Goal: Task Accomplishment & Management: Manage account settings

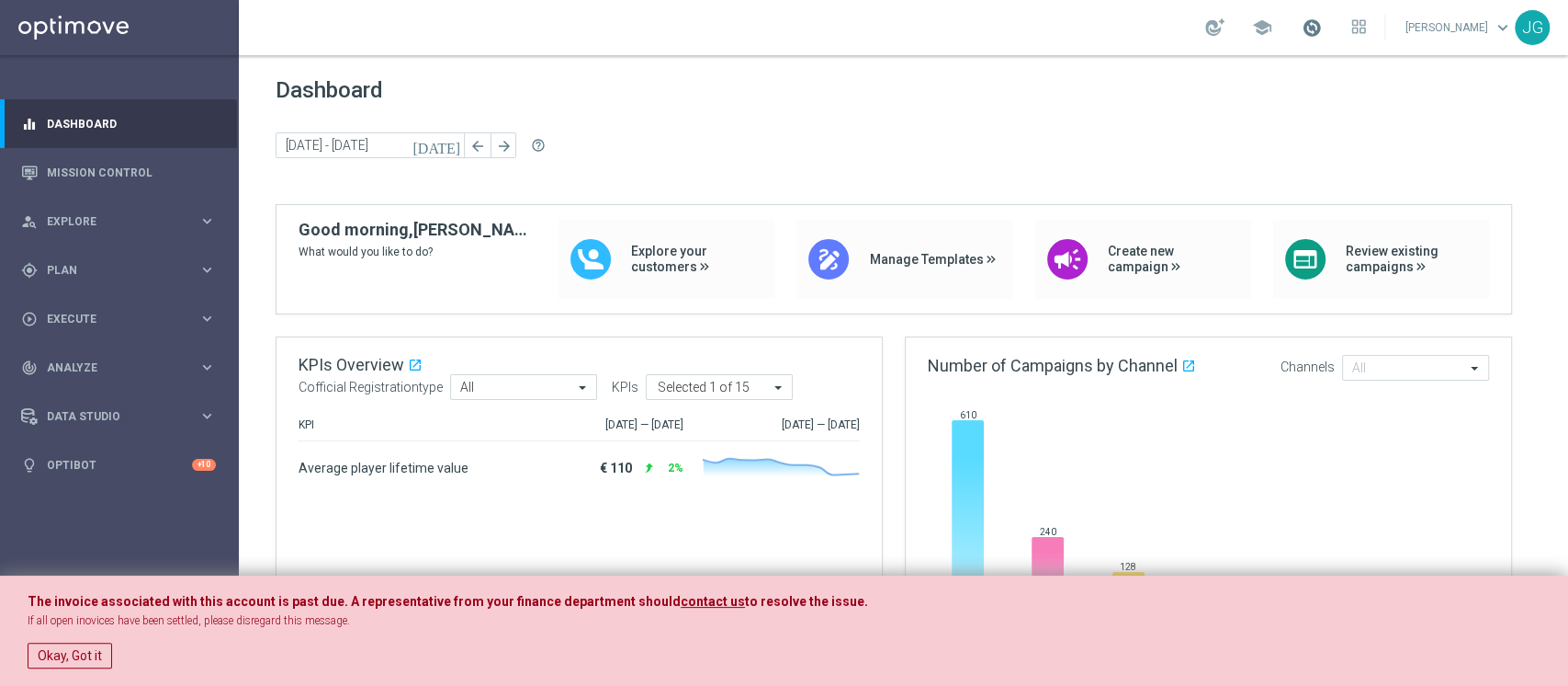
click at [1302, 20] on span at bounding box center [1311, 27] width 20 height 20
click at [99, 329] on div "play_circle_outline Execute keyboard_arrow_right" at bounding box center [119, 318] width 237 height 48
click at [108, 283] on div "gps_fixed Plan keyboard_arrow_right" at bounding box center [119, 269] width 237 height 48
click at [91, 310] on link "Target Groups" at bounding box center [120, 307] width 144 height 14
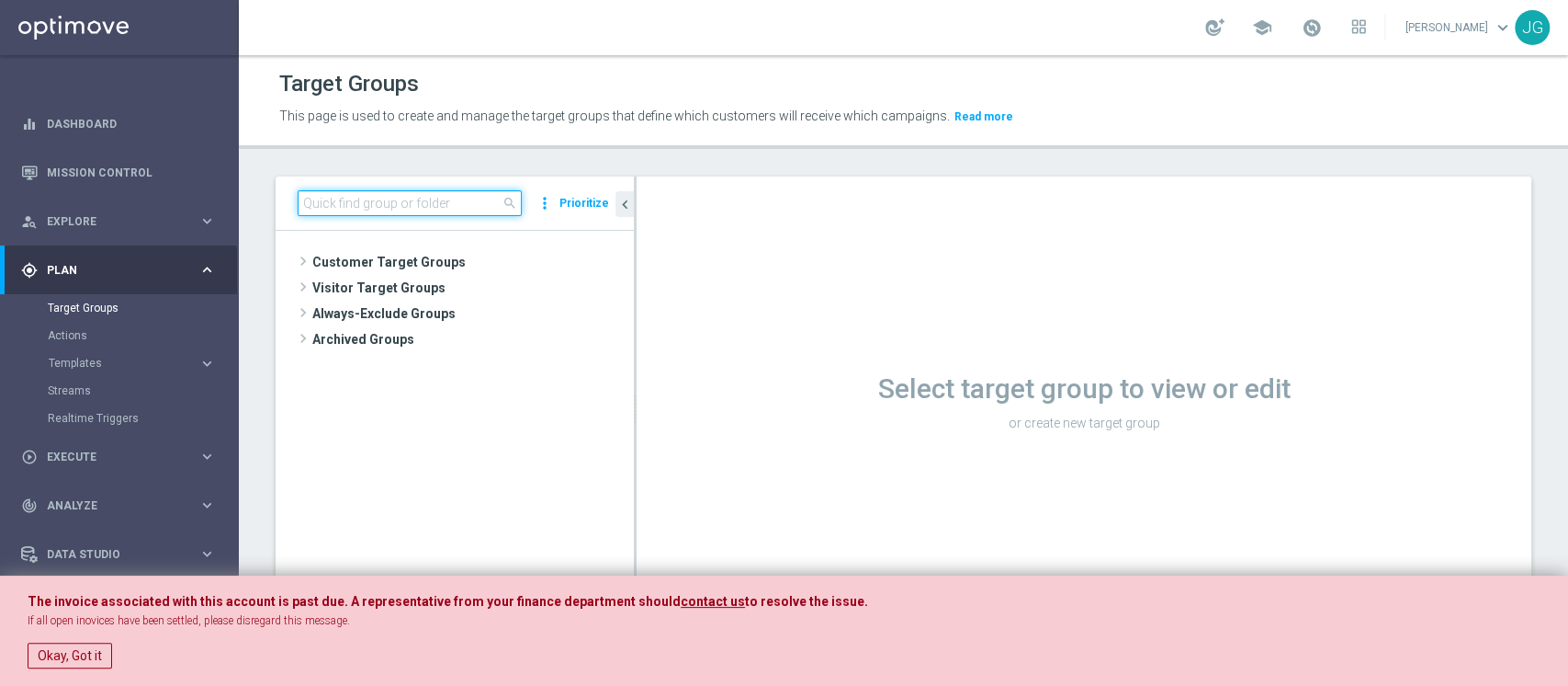
click at [362, 210] on input at bounding box center [410, 203] width 224 height 26
paste input "2° PRODOTTO VIRTUAL GGR NB M07 - 3° PRODOTTO VIRTUAL GGR NB M07 23.07"
type input "2° PRODOTTO VIRTUAL GGR NB M07 - 3° PRODOTTO VIRTUAL GGR NB M07 23.07"
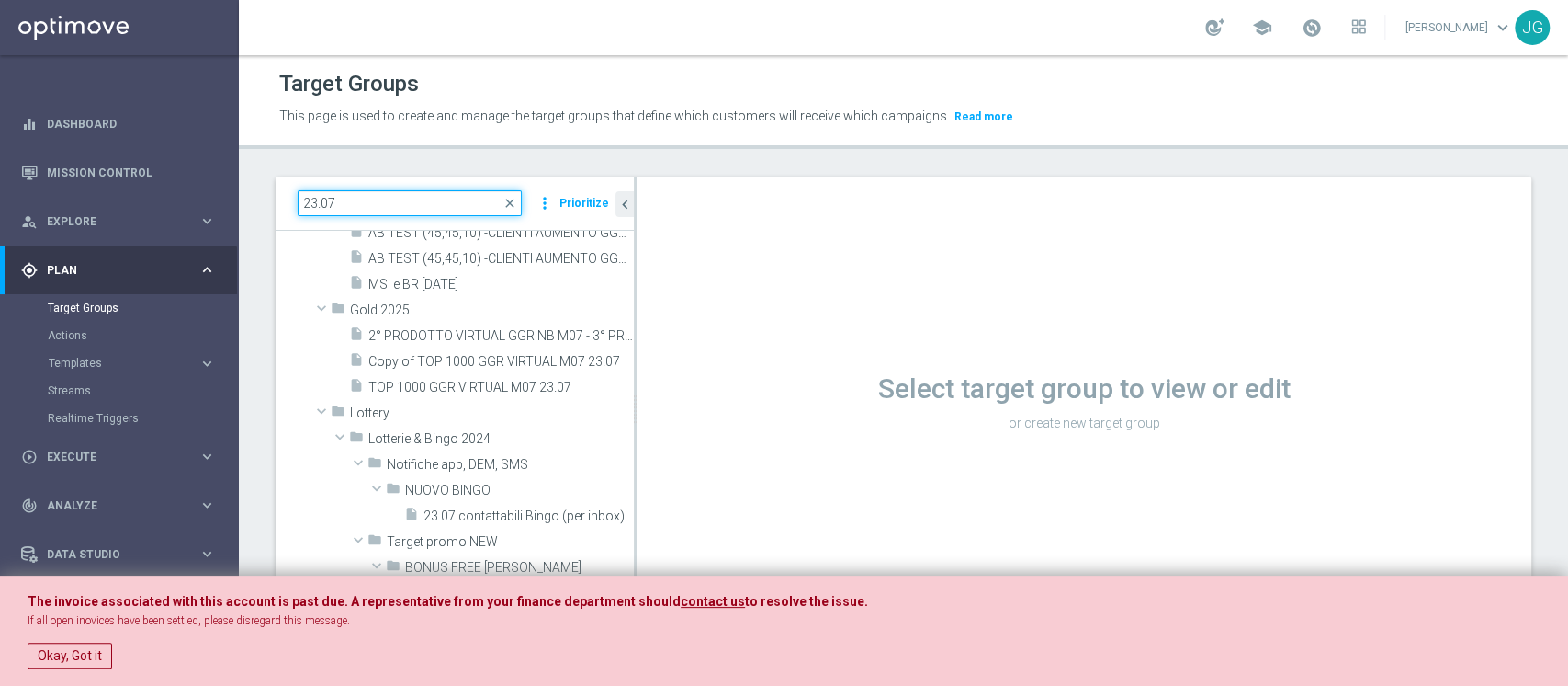
scroll to position [484, 0]
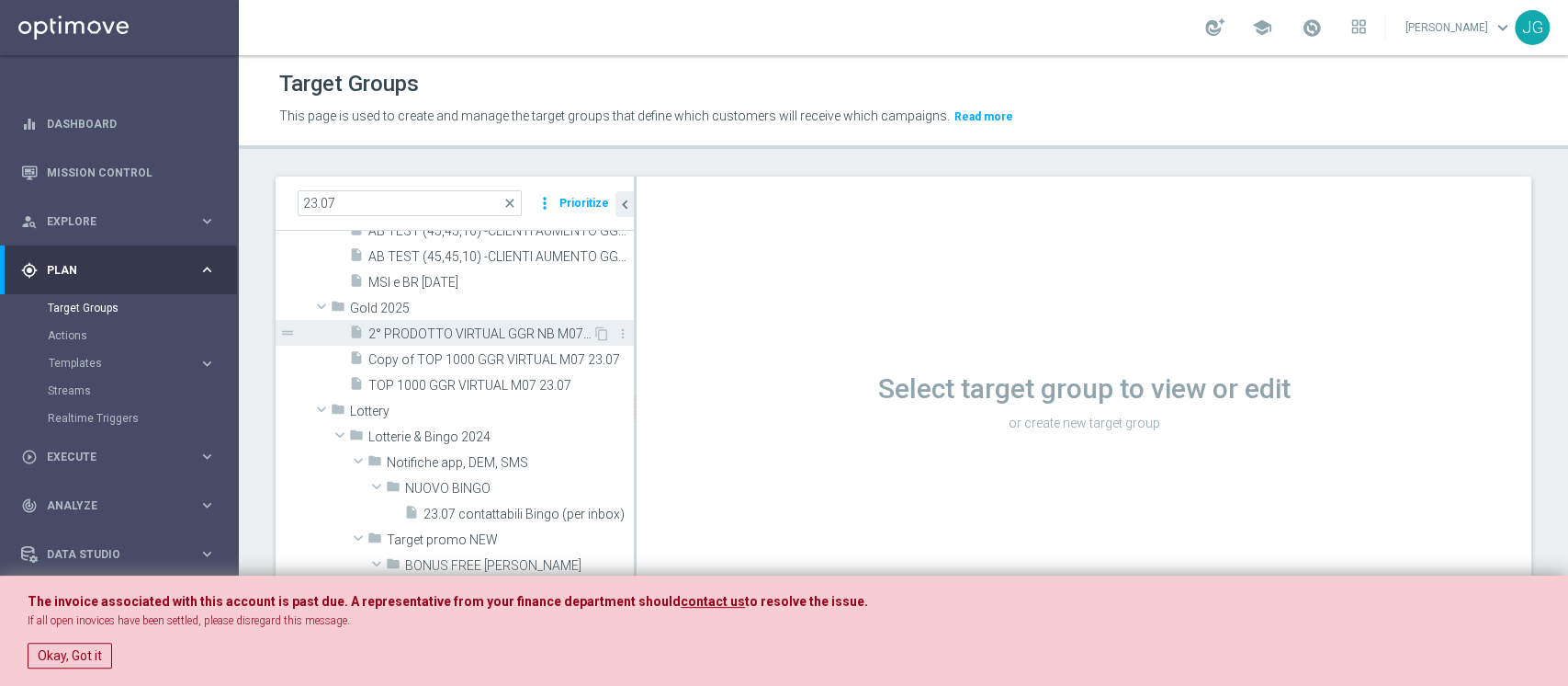
click at [463, 335] on span "2° PRODOTTO VIRTUAL GGR NB M07 - 3° PRODOTTO VIRTUAL GGR NB M07 23.07" at bounding box center [480, 334] width 224 height 15
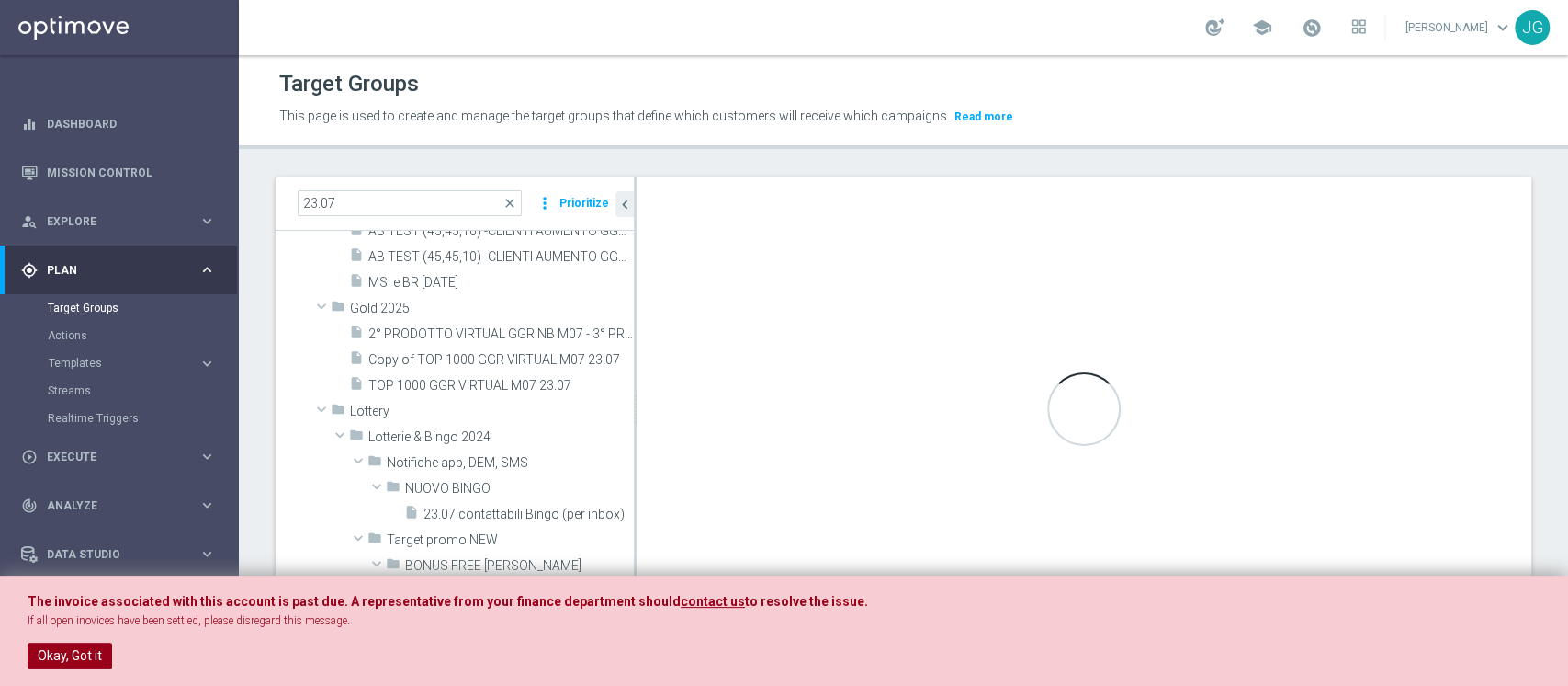
click at [81, 658] on button "Okay, Got it" at bounding box center [70, 655] width 85 height 26
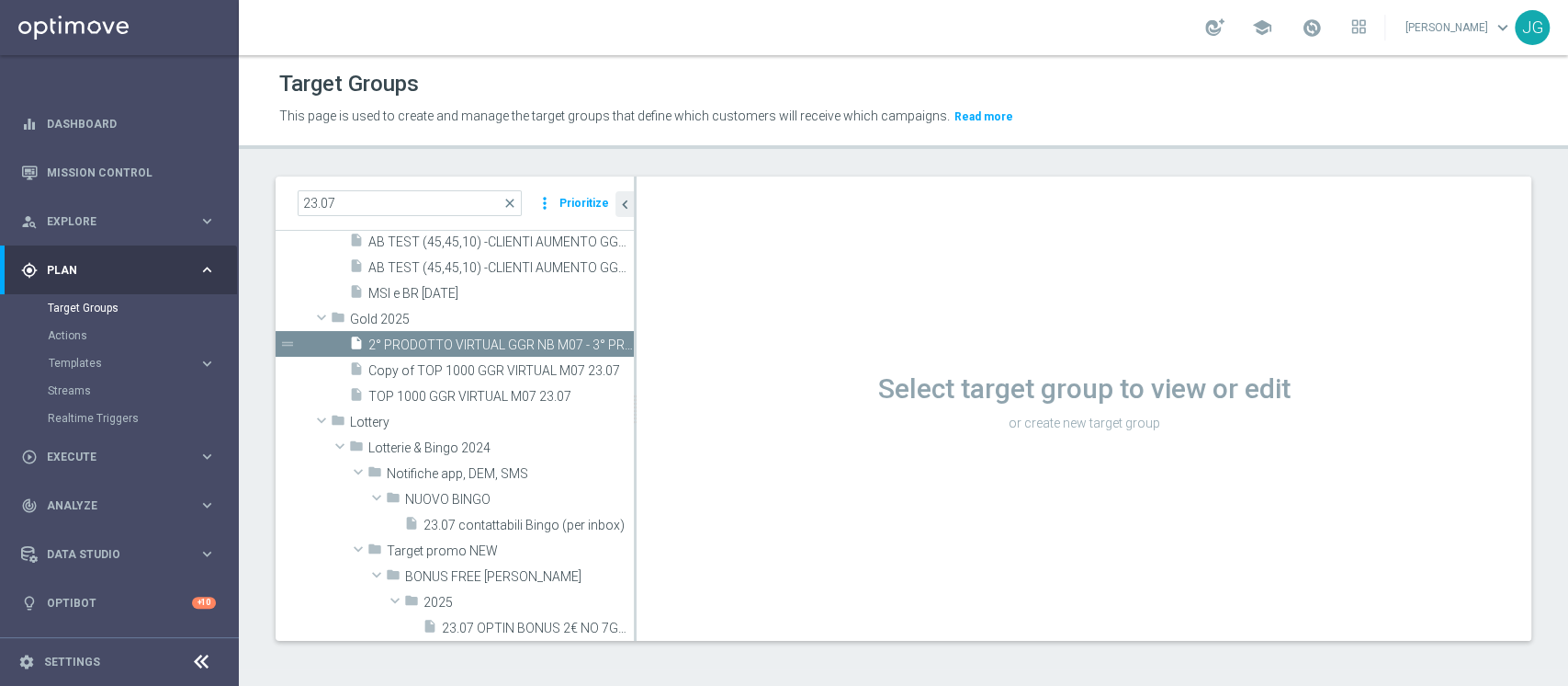
scroll to position [320, 0]
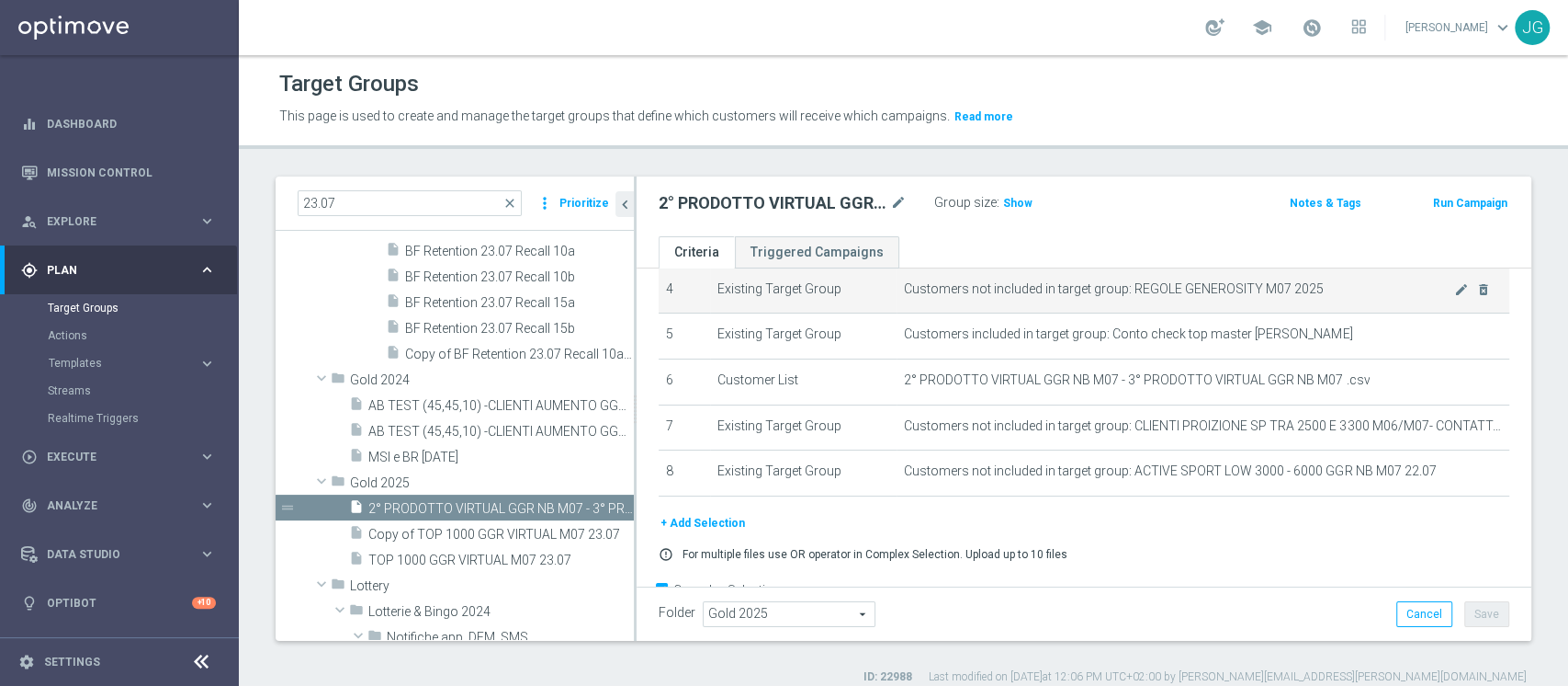
scroll to position [206, 0]
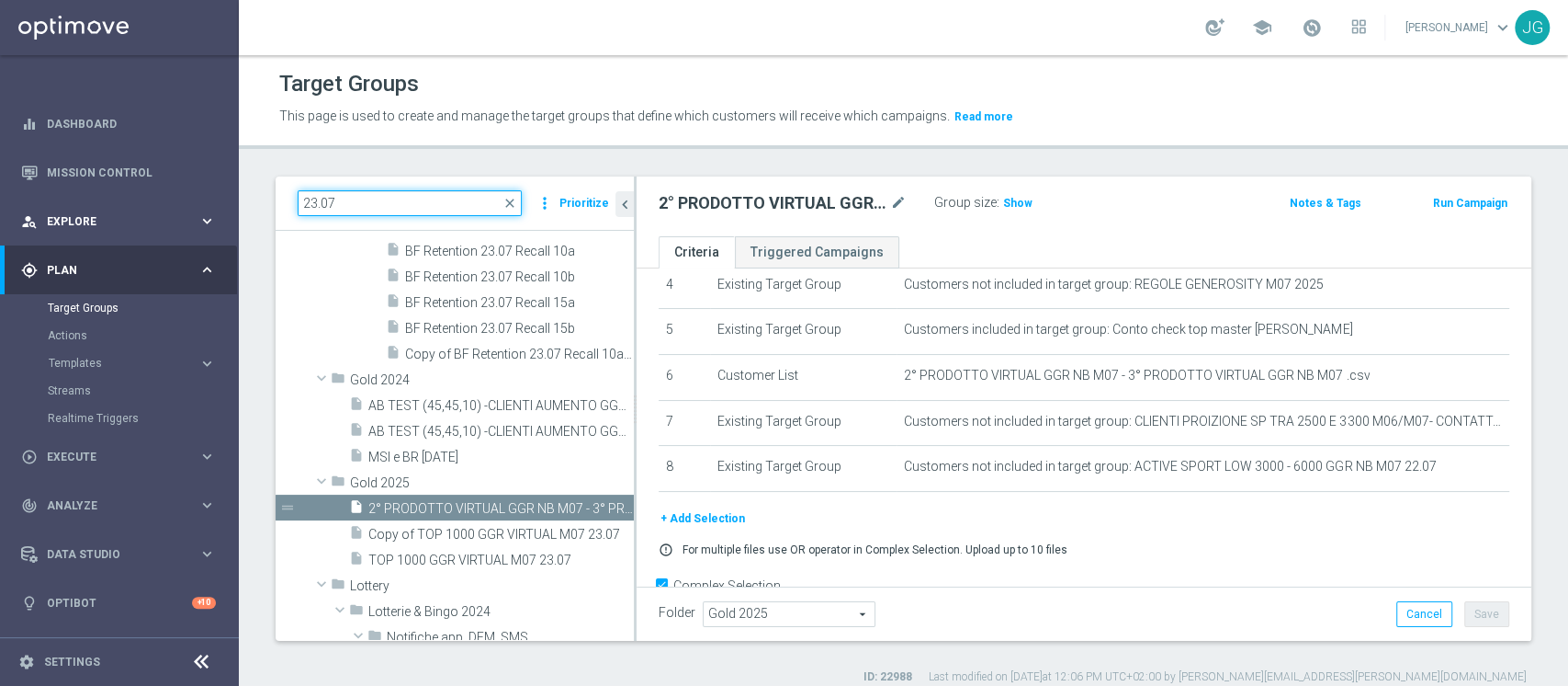
drag, startPoint x: 448, startPoint y: 203, endPoint x: 66, endPoint y: 215, distance: 382.2
click at [77, 217] on main "equalizer Dashboard Mission Control" at bounding box center [784, 343] width 1568 height 686
paste input "ACTIVE VIRTUAL M08 - TOP 1.000 GGR M08"
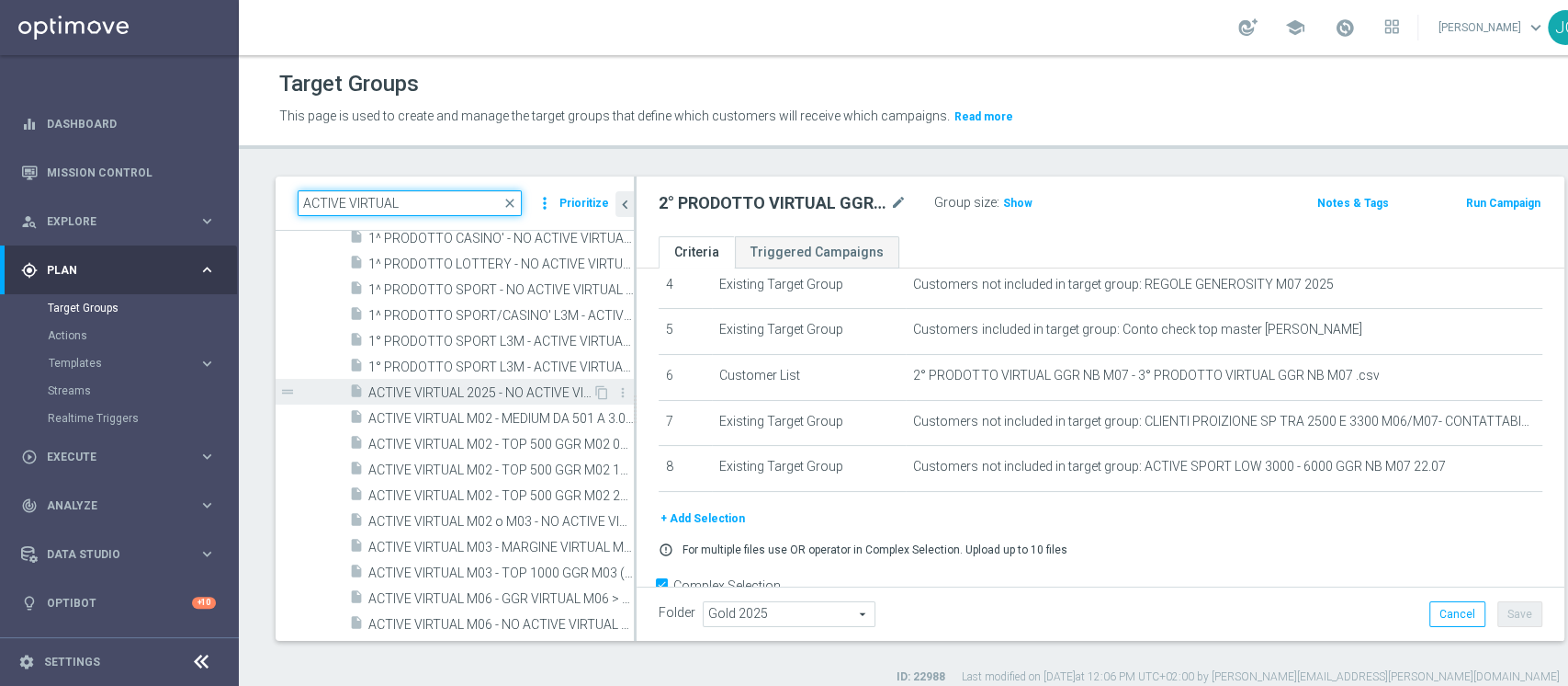
scroll to position [159, 0]
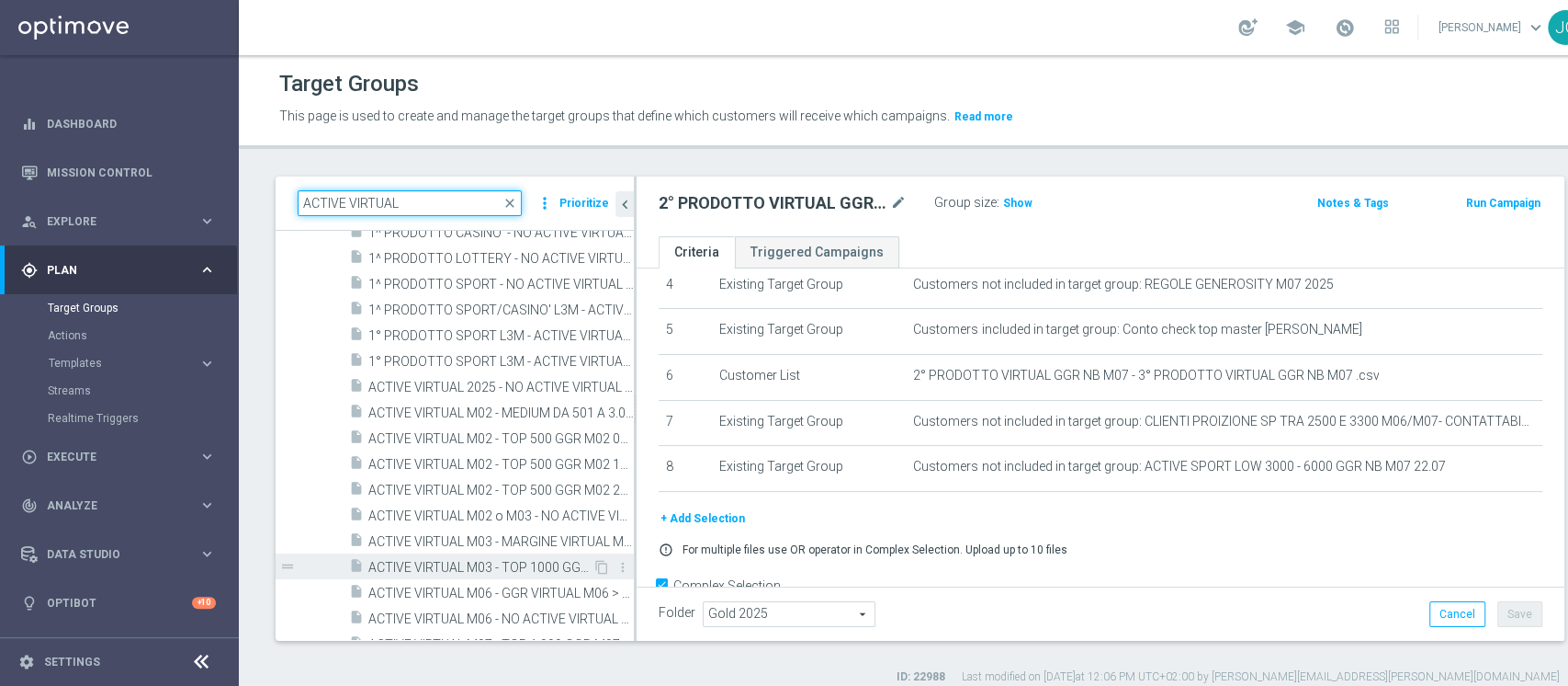
type input "ACTIVE VIRTUAL"
click at [485, 570] on span "ACTIVE VIRTUAL M03 - TOP 1000 GGR M03 (pagamento ad aprile) 25.03" at bounding box center [480, 567] width 224 height 15
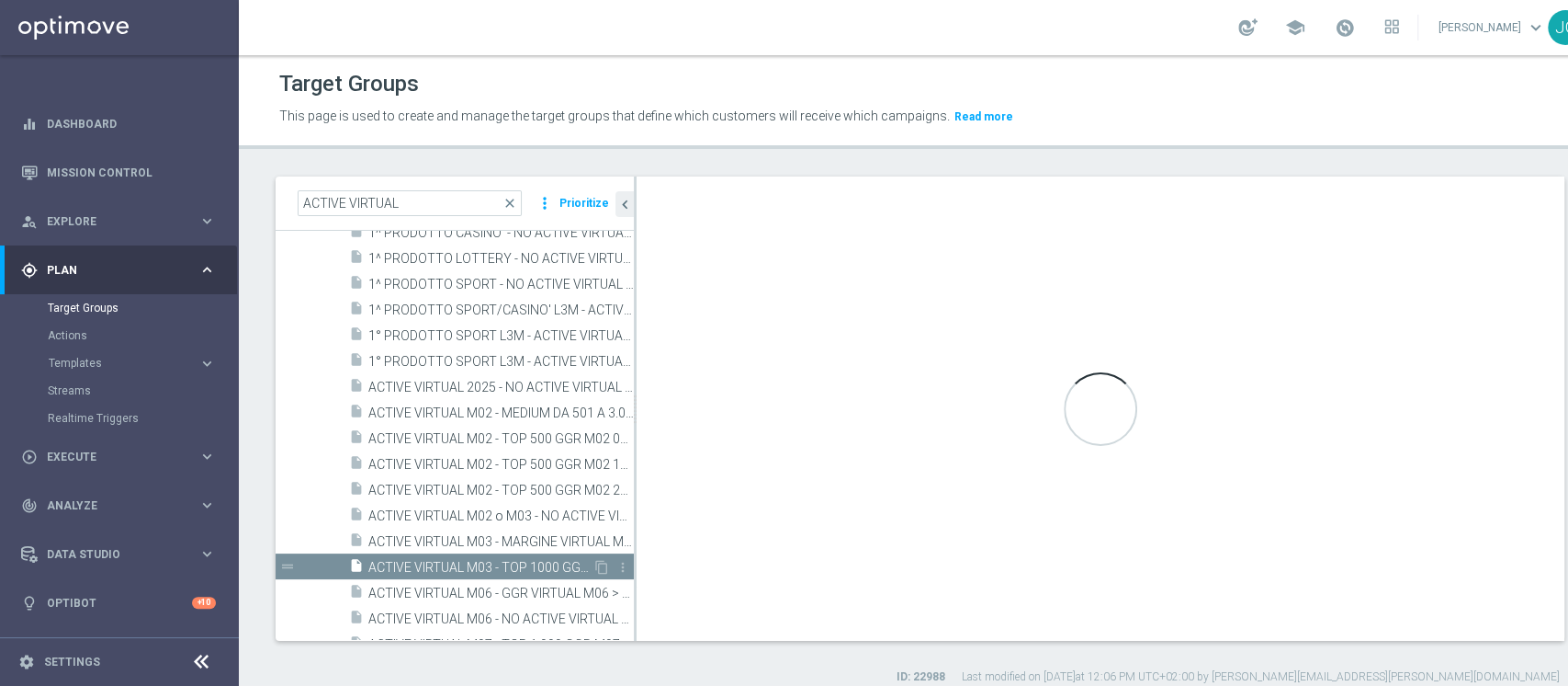
type textarea "(1 and 3 and 4 and 5 and 6 and 7 and 8) OR 2"
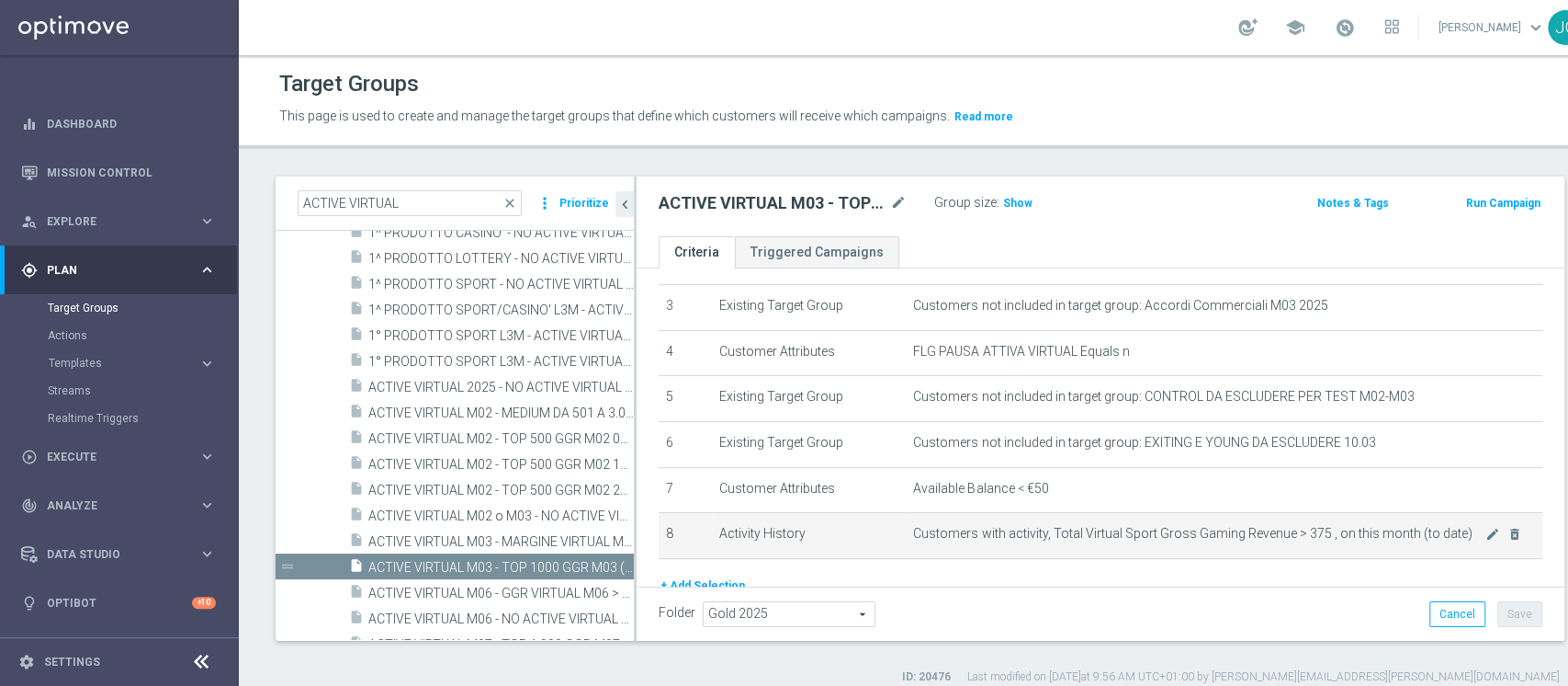
scroll to position [141, 0]
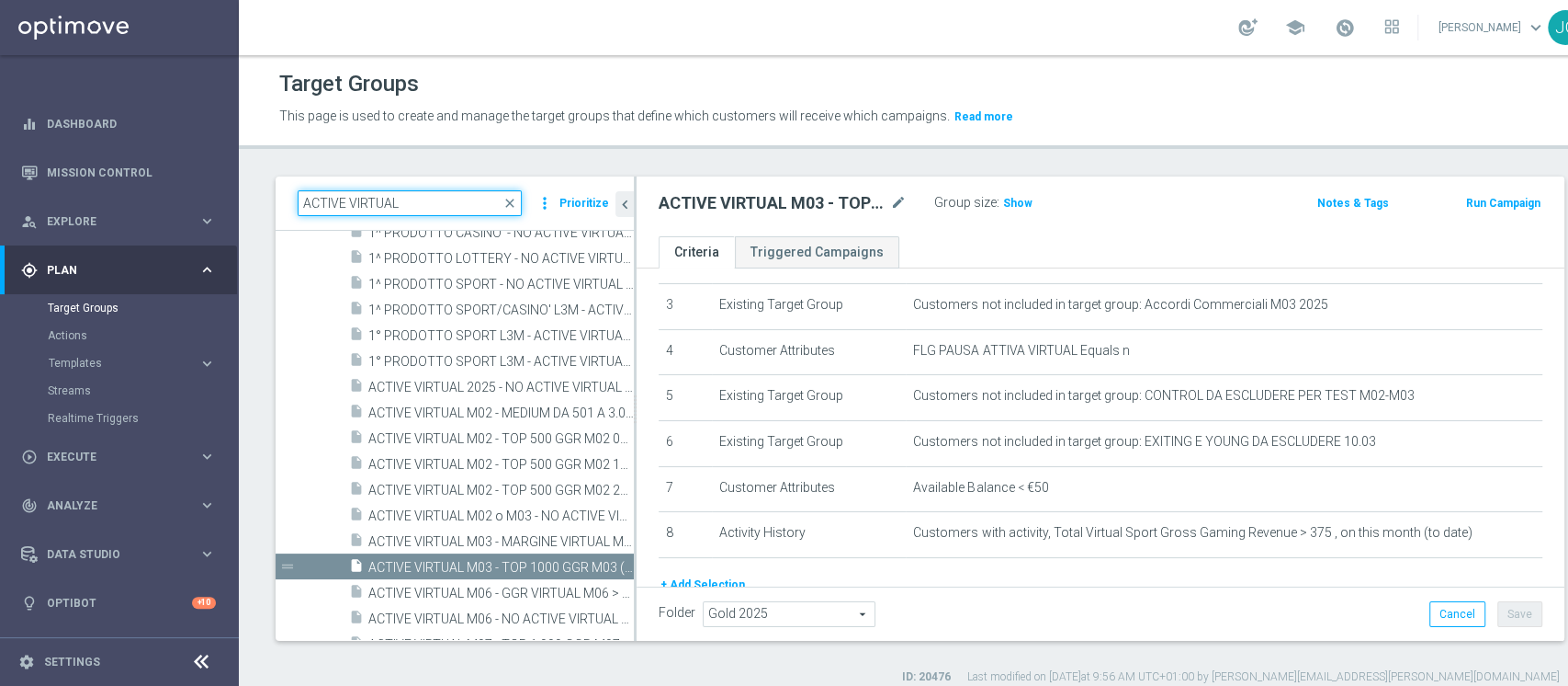
drag, startPoint x: 430, startPoint y: 203, endPoint x: 241, endPoint y: 221, distance: 189.9
click at [241, 221] on div "ACTIVE VIRTUAL close more_vert Prioritize Customer Target Groups library_add cr…" at bounding box center [920, 430] width 1362 height 508
paste input "M08 - TOP 1.000 GGR M07"
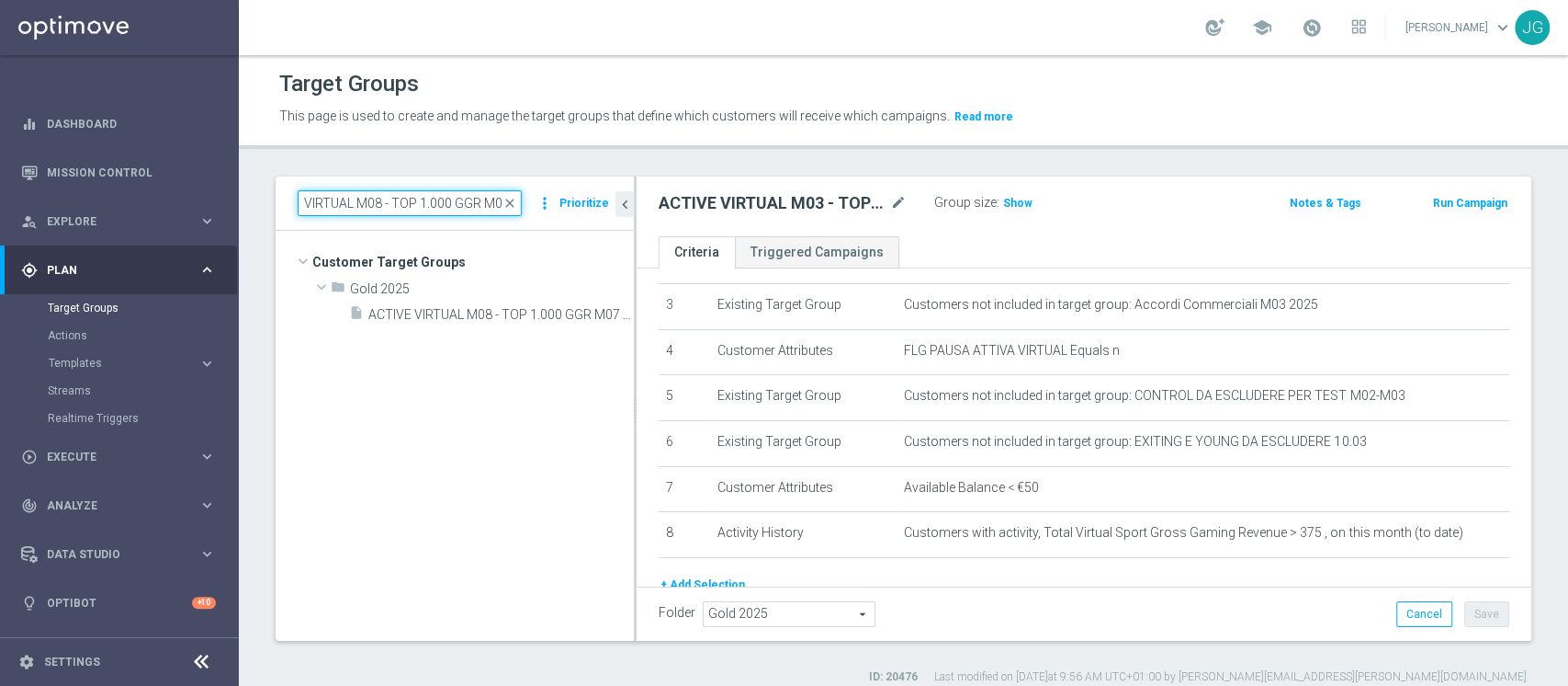
scroll to position [0, 0]
type input "ACTIVE VIRTUAL M08 - TOP 1.000 GGR M07"
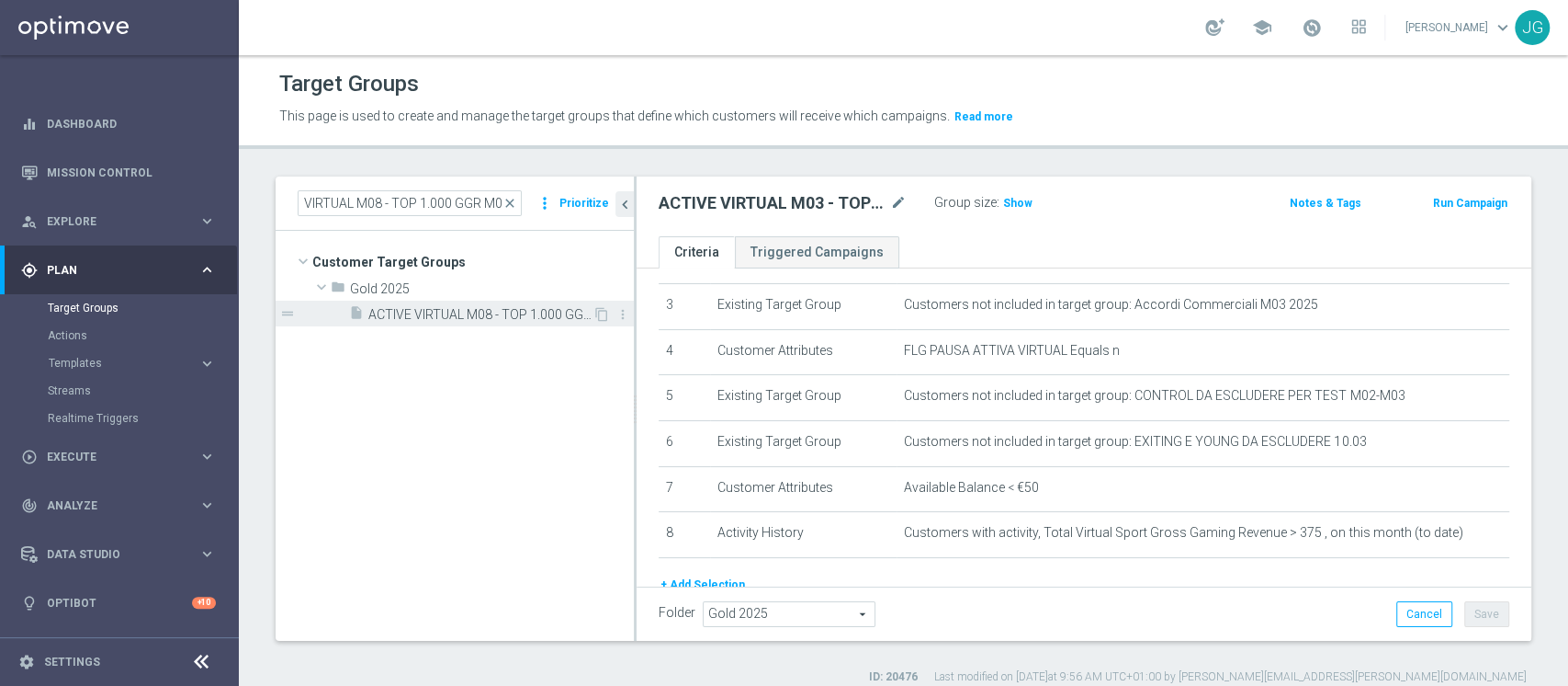
click at [521, 312] on span "ACTIVE VIRTUAL M08 - TOP 1.000 GGR M07 11.08" at bounding box center [480, 315] width 224 height 15
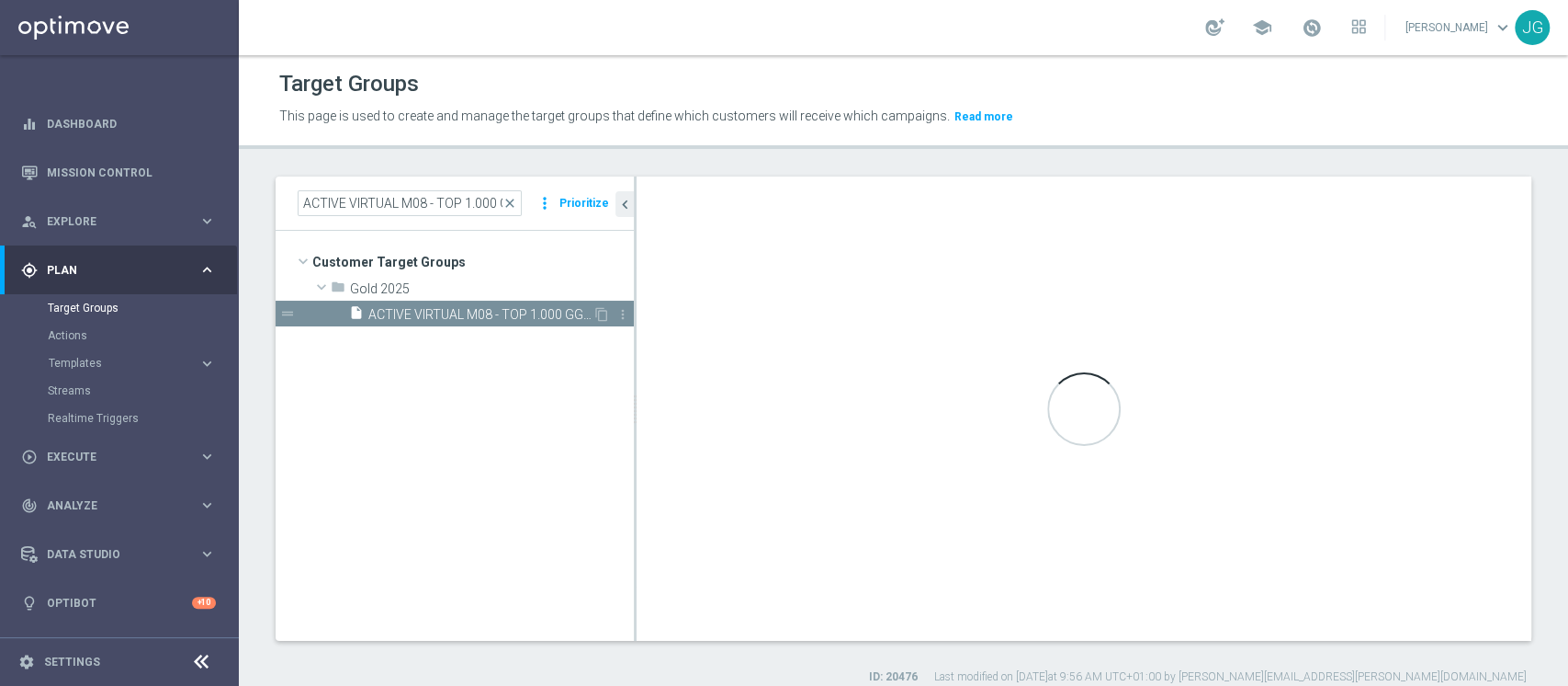
type textarea "(1 AND 2 AND 3 AND 5 and 6) or 4"
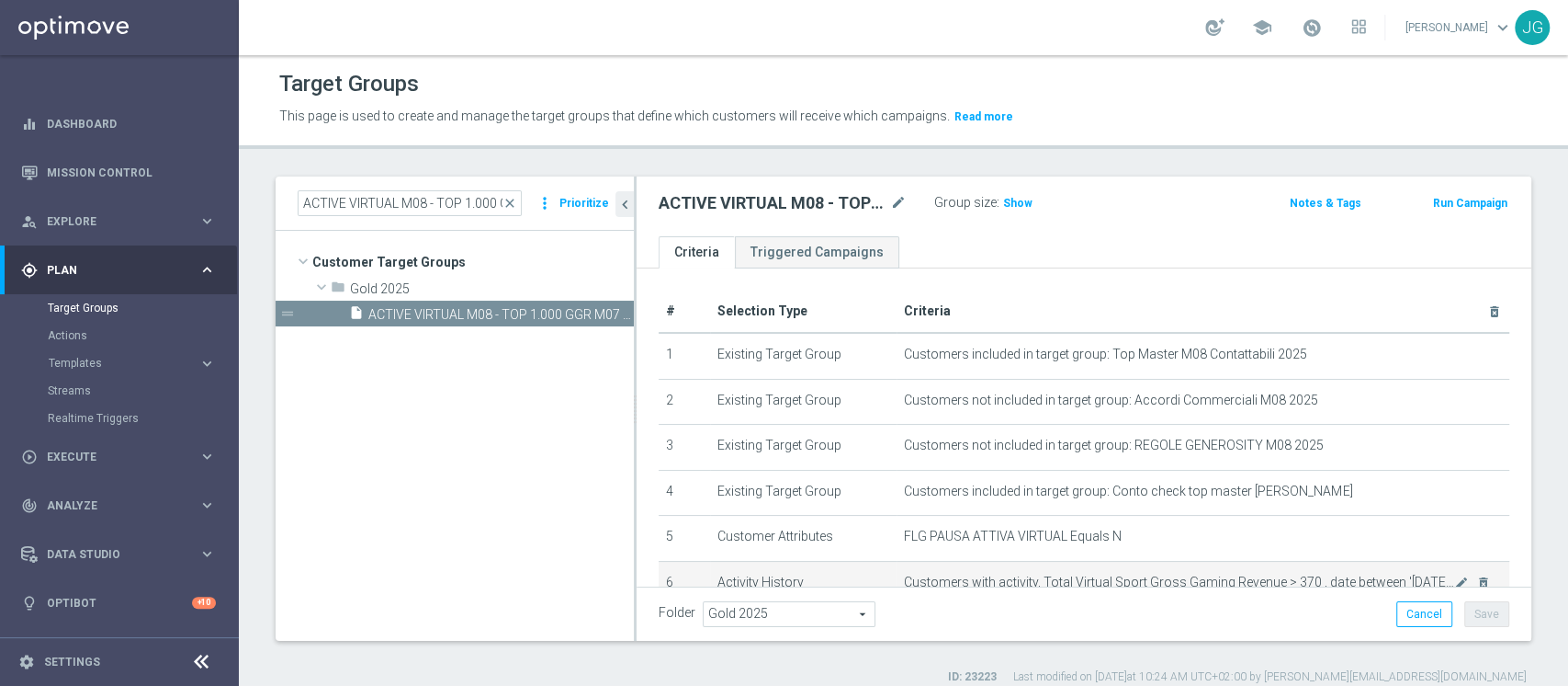
scroll to position [127, 0]
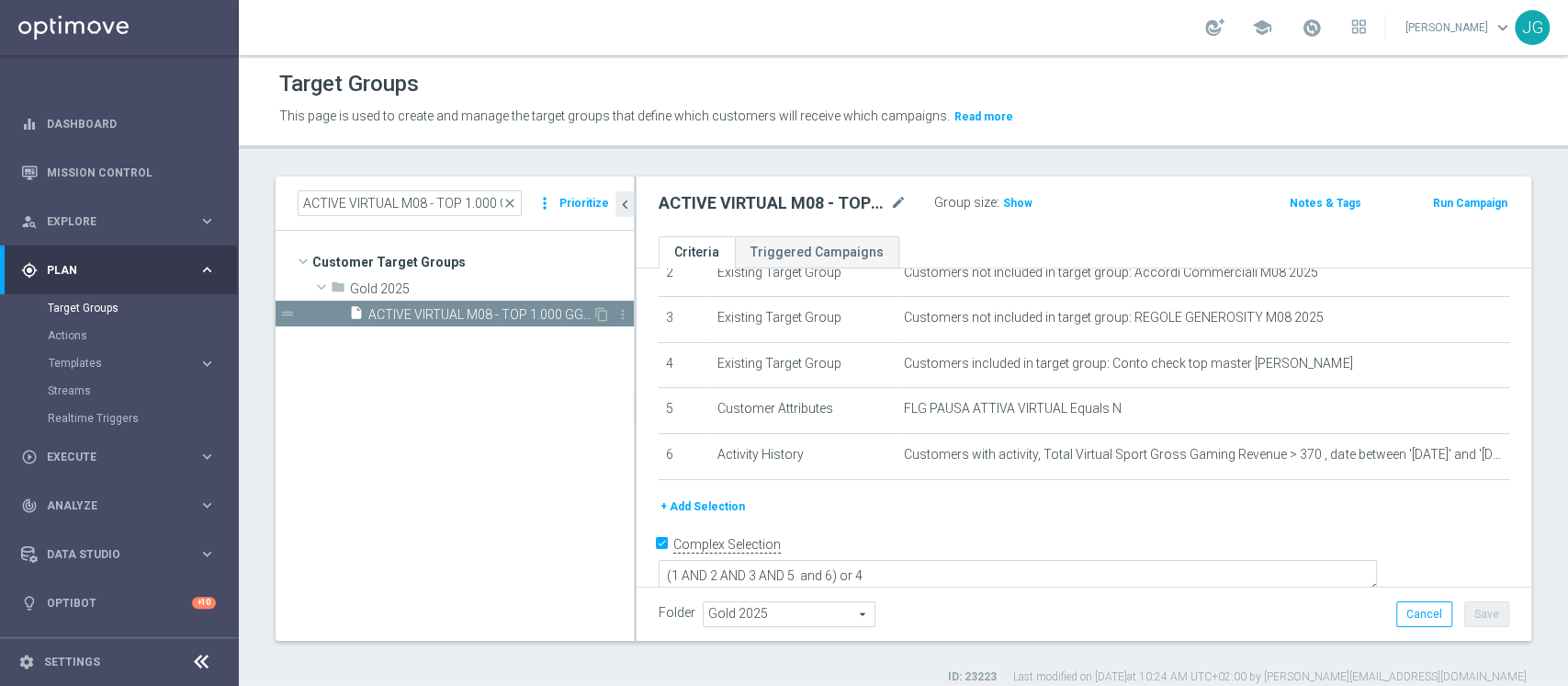
click at [416, 316] on span "ACTIVE VIRTUAL M08 - TOP 1.000 GGR M07 11.08" at bounding box center [480, 315] width 224 height 15
click at [596, 315] on icon "content_copy" at bounding box center [601, 314] width 14 height 14
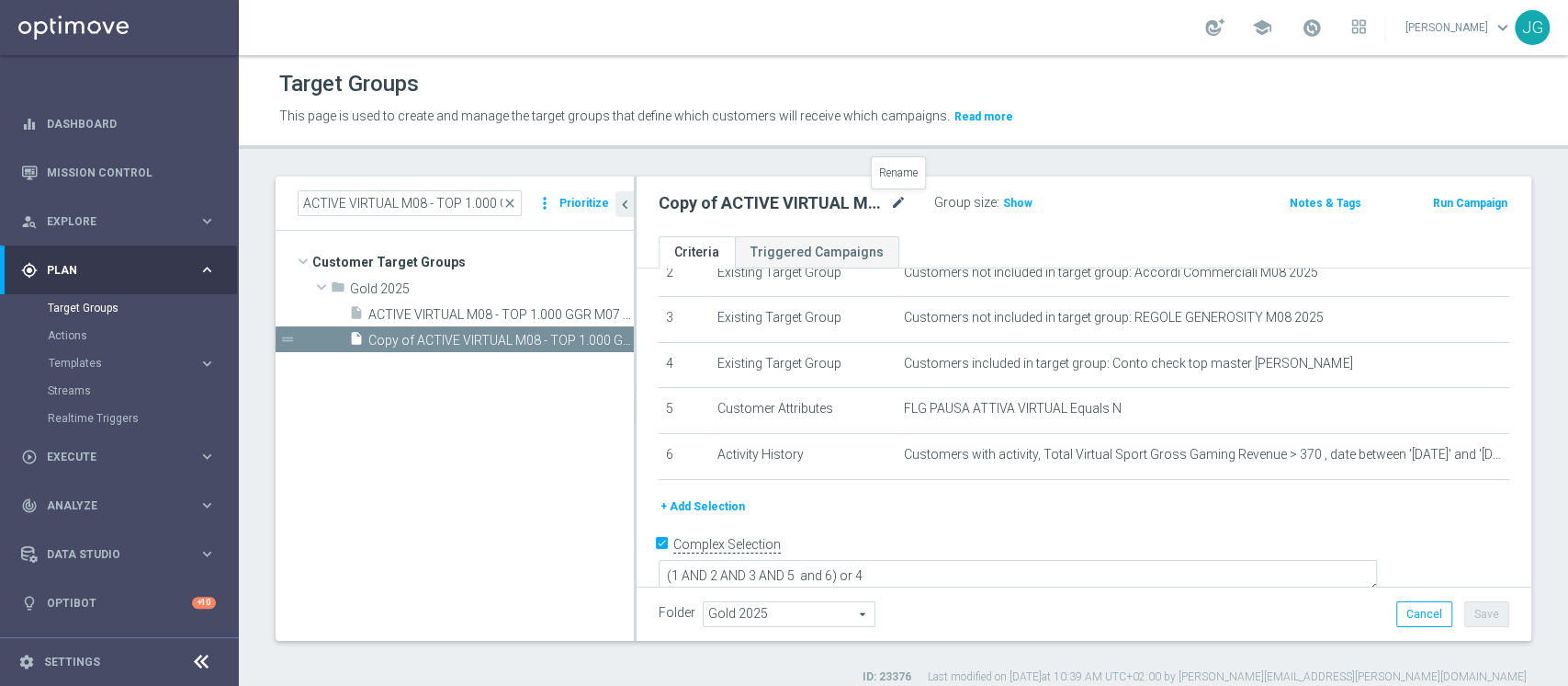
click at [898, 201] on icon "mode_edit" at bounding box center [898, 203] width 16 height 22
type input "ACTIVE VIRTUAL M08 - TOP 1.000 GGR M08 18.08"
click at [1137, 231] on div "ACTIVE VIRTUAL M08 - TOP 1.000 GGR M08 18.08 Group size : Show Notes & Tags Run…" at bounding box center [1084, 206] width 895 height 60
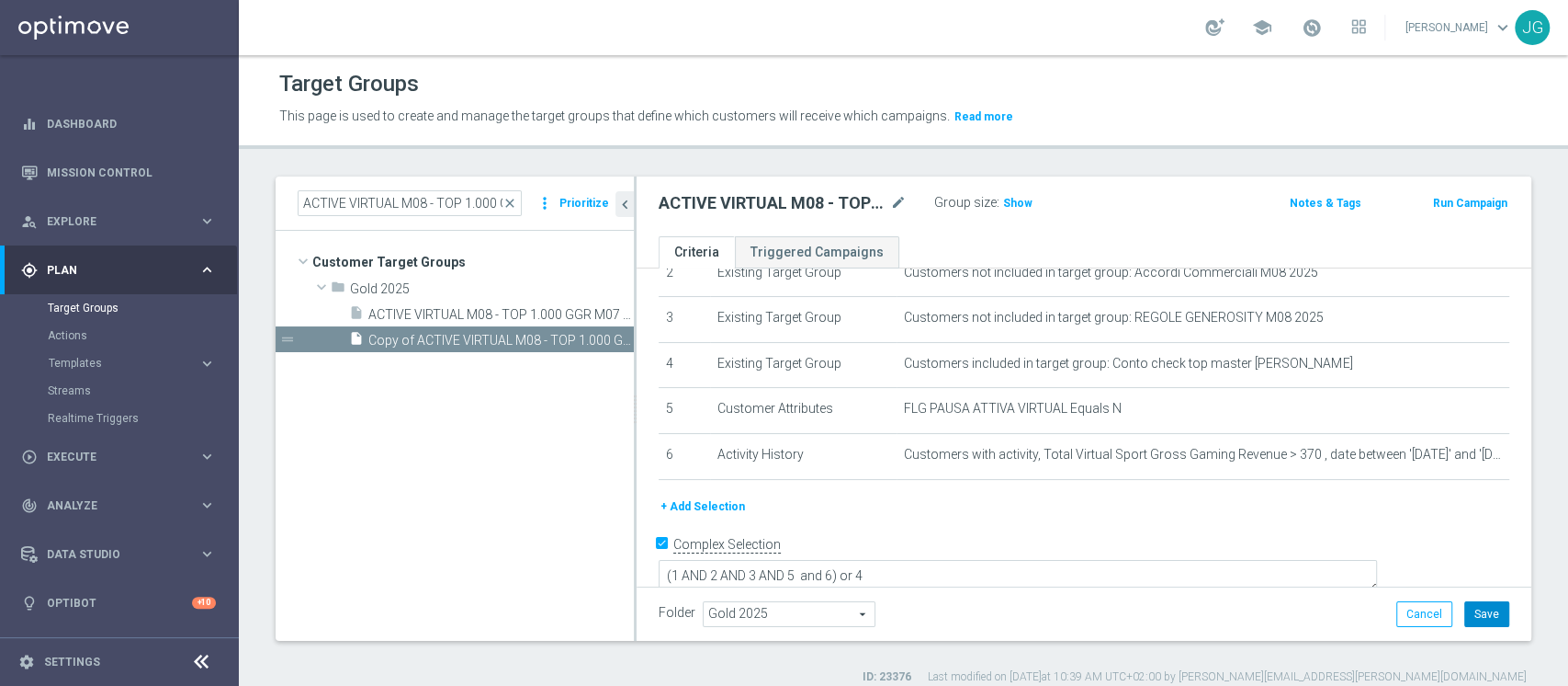
click at [1474, 620] on button "Save" at bounding box center [1486, 614] width 45 height 26
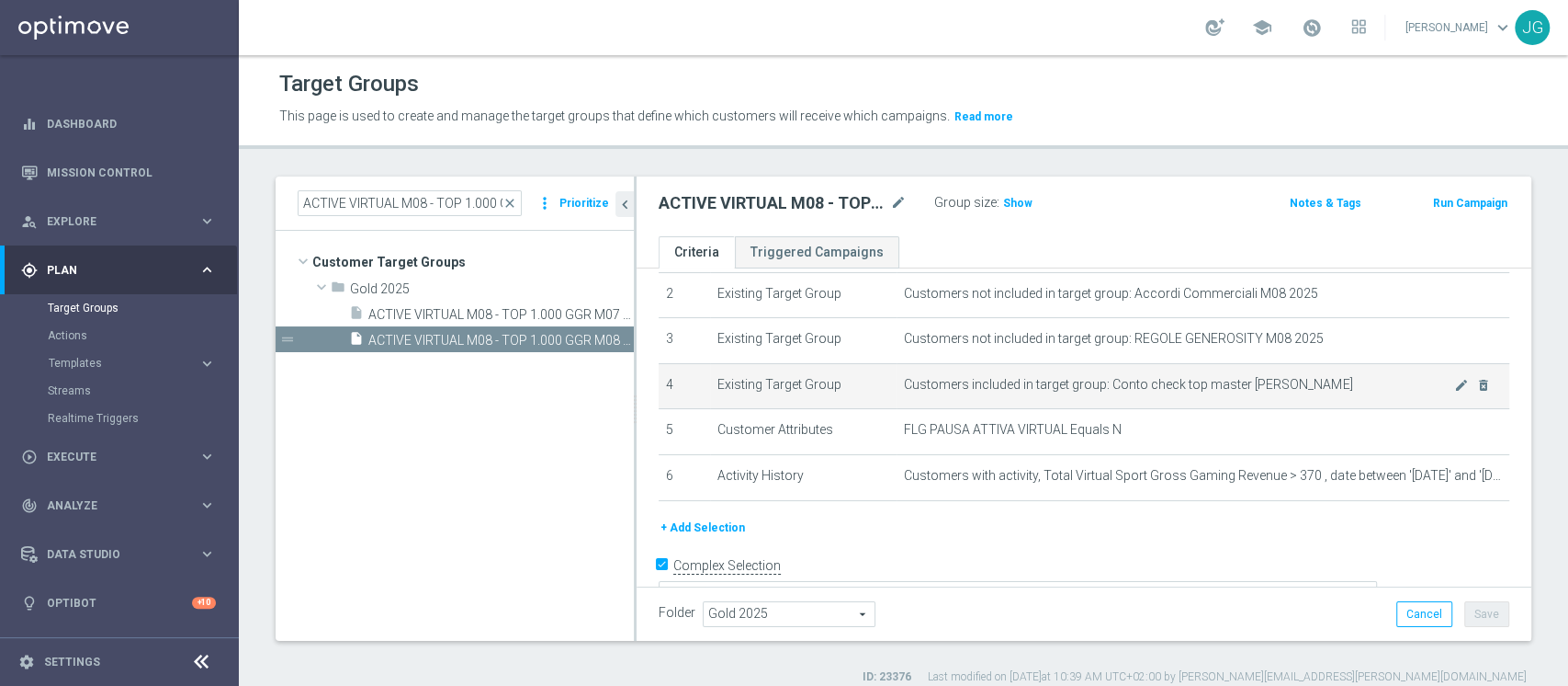
scroll to position [127, 0]
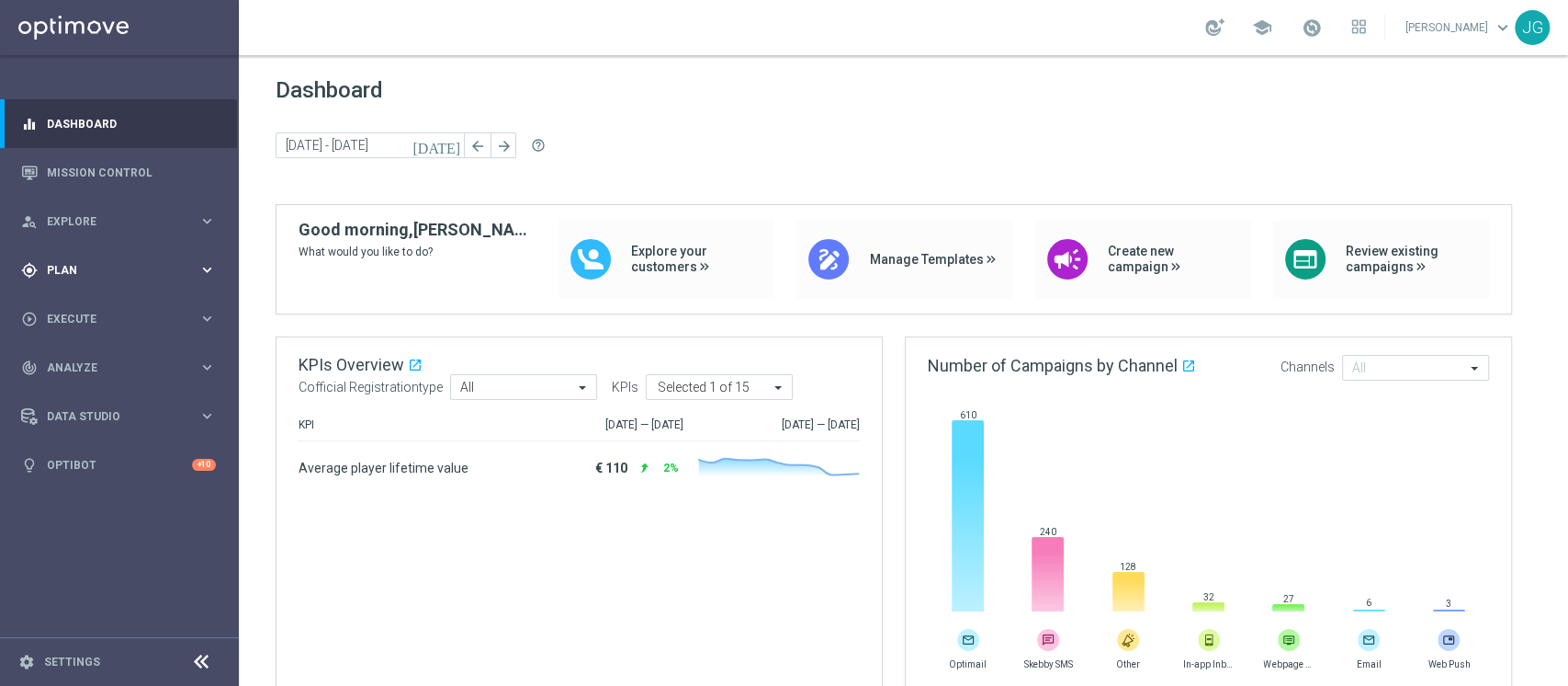
click at [181, 268] on span "Plan" at bounding box center [122, 269] width 151 height 11
click at [61, 310] on link "Target Groups" at bounding box center [120, 307] width 144 height 14
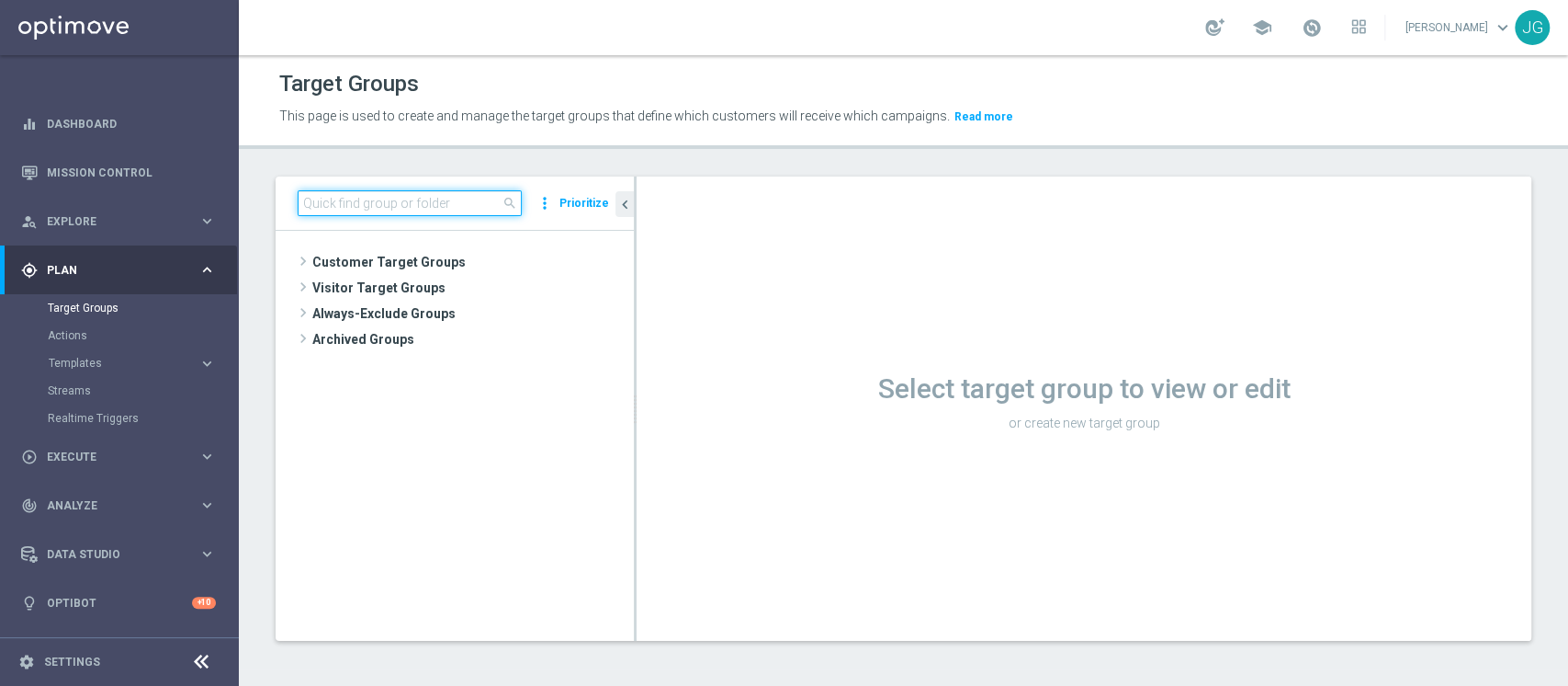
click at [419, 209] on input at bounding box center [410, 203] width 224 height 26
paste input "ACTIVE VIRTUAL M08 - TOP 1.000 GGR M07"
type input "ACTIVE VIRTUAL M08 - TOP 1.000 GGR M07"
paste input "ACTIVE VIRTUAL M08 - TOP 1.000 GGR M08"
type input "ACTIVE VIRTUAL M08 - TOP 1.000 GGR M08"
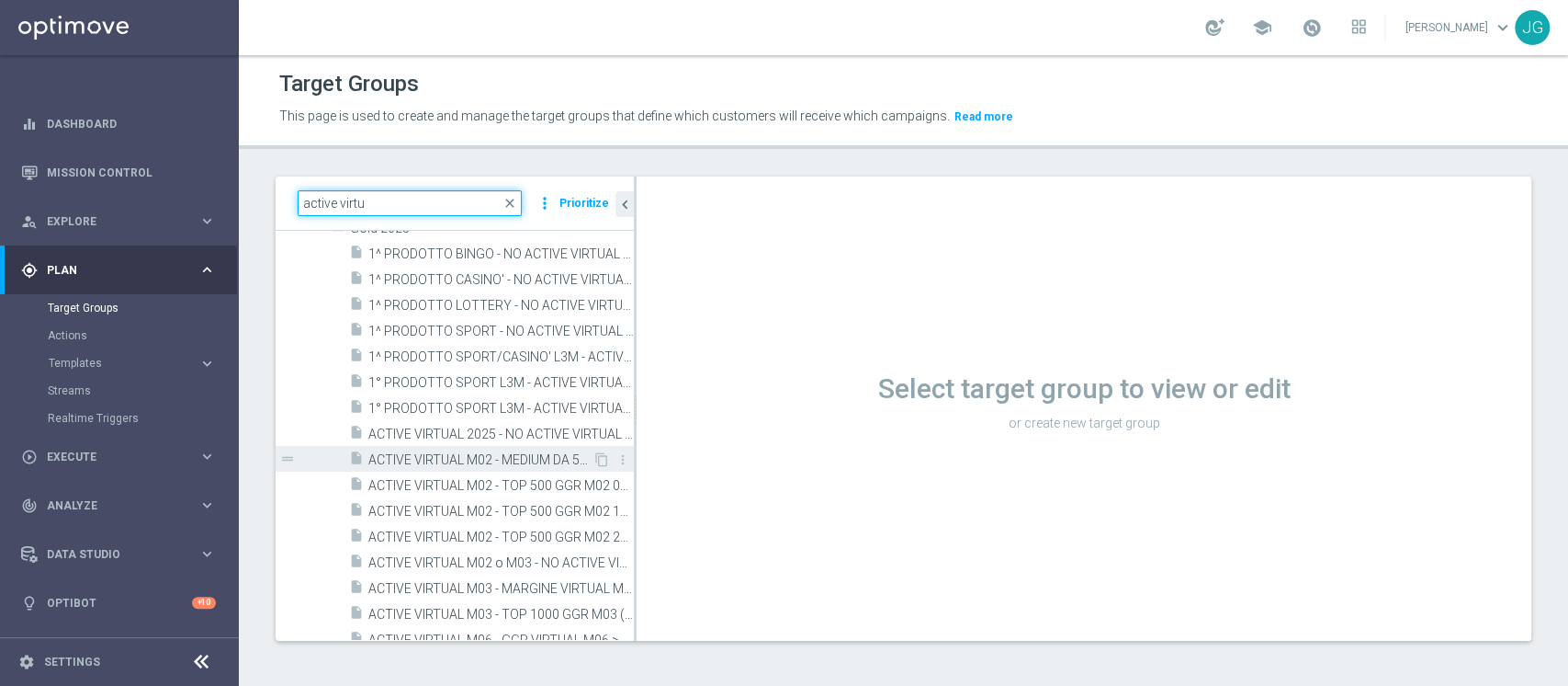
scroll to position [123, 0]
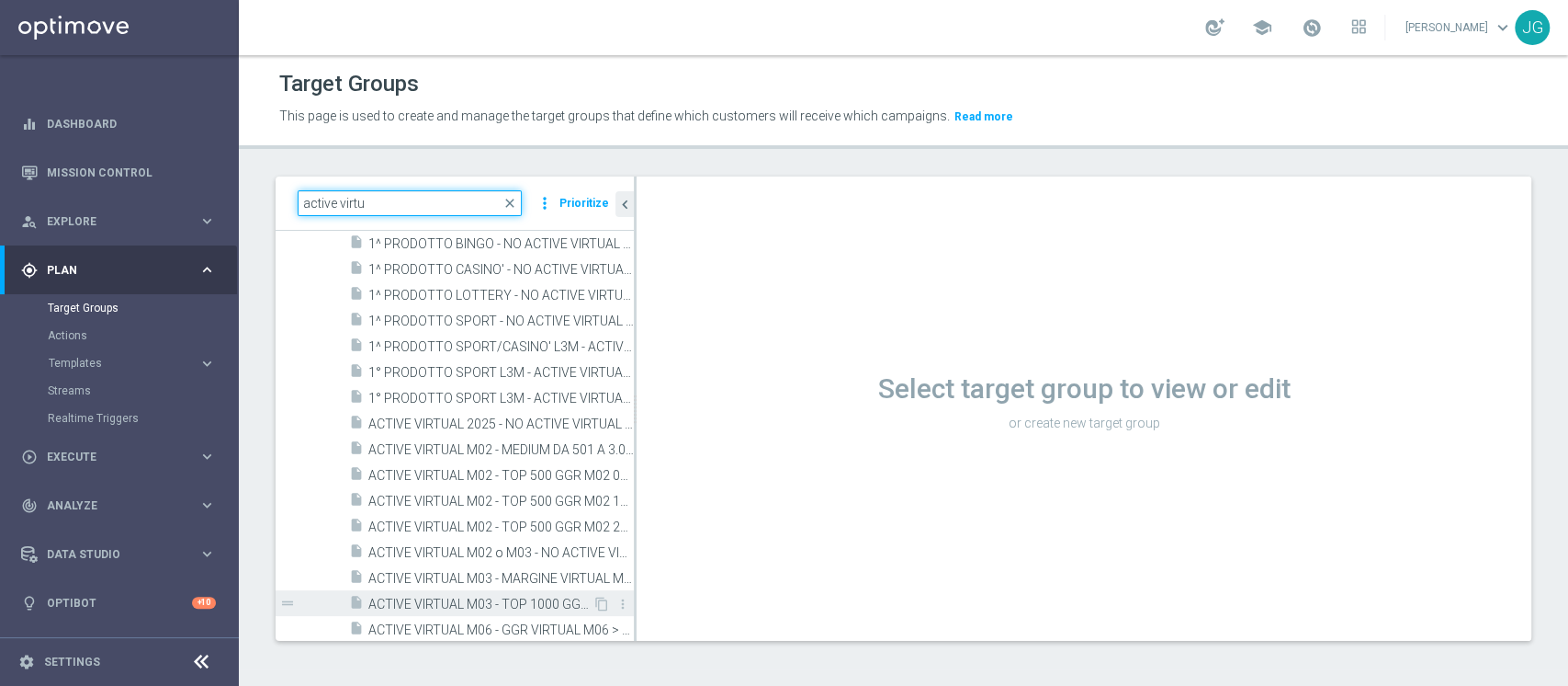
type input "active virtu"
click at [448, 605] on span "ACTIVE VIRTUAL M03 - TOP 1000 GGR M03 (pagamento ad aprile) 25.03" at bounding box center [480, 604] width 224 height 15
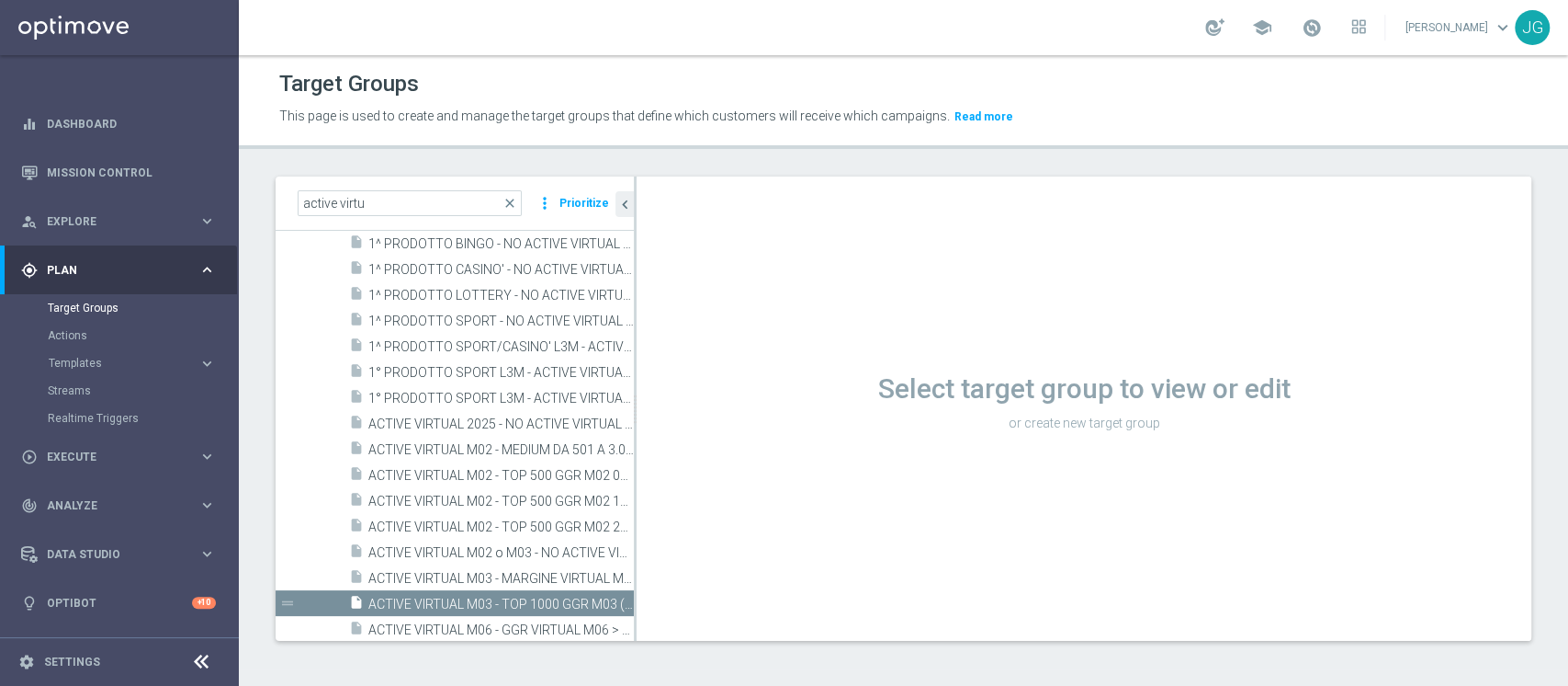
scroll to position [0, 0]
click at [457, 599] on span "ACTIVE VIRTUAL M03 - TOP 1000 GGR M03 (pagamento ad aprile) 25.03" at bounding box center [480, 604] width 224 height 15
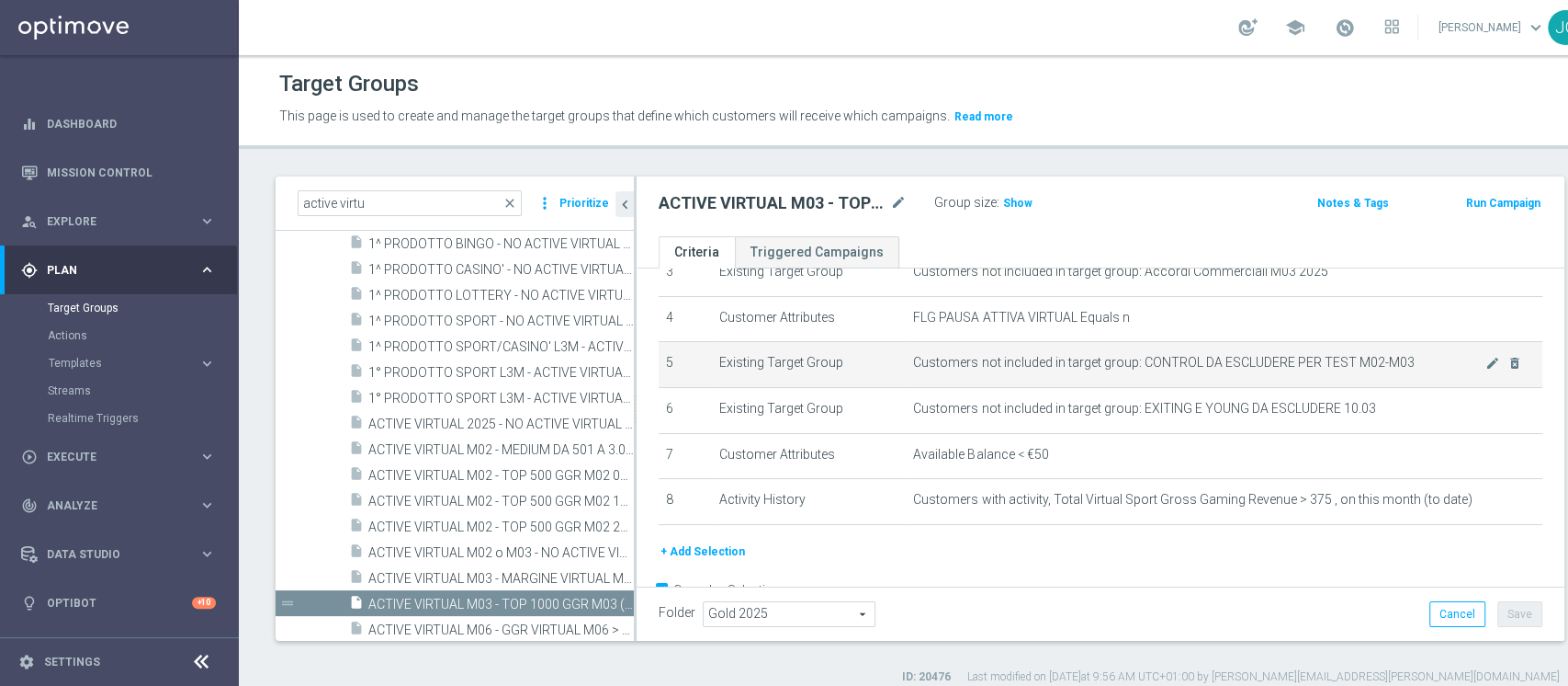
scroll to position [177, 0]
